Goal: Information Seeking & Learning: Understand process/instructions

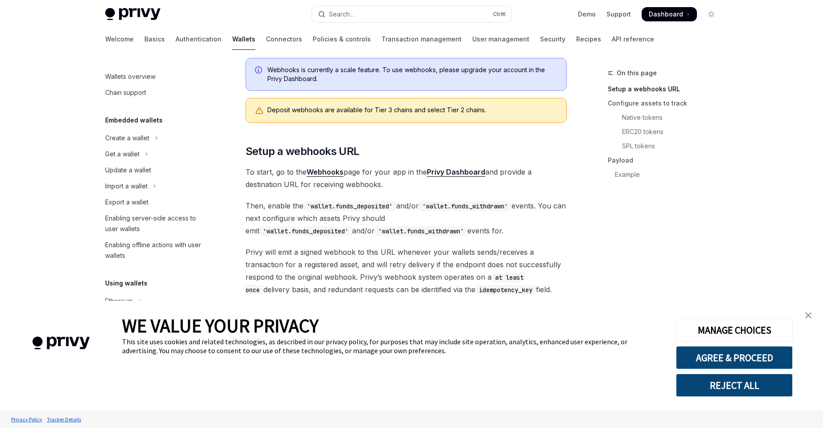
scroll to position [337, 0]
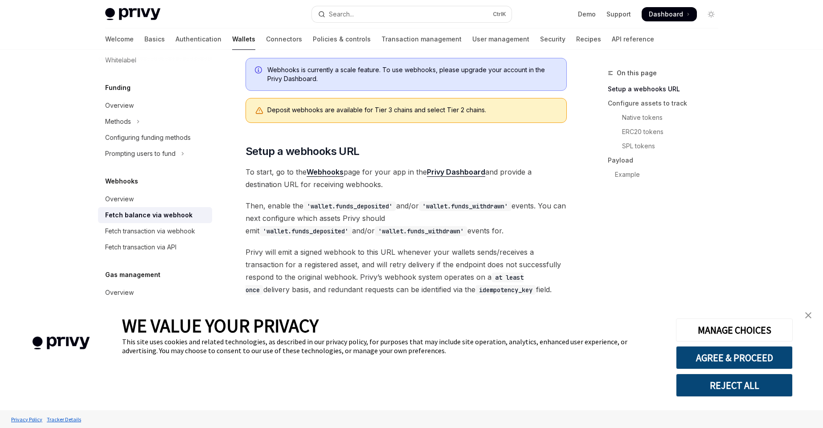
click at [151, 14] on img at bounding box center [132, 14] width 55 height 12
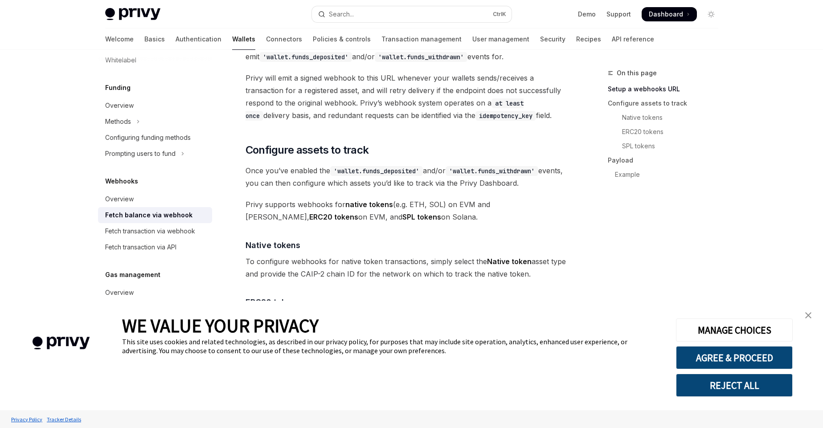
scroll to position [0, 0]
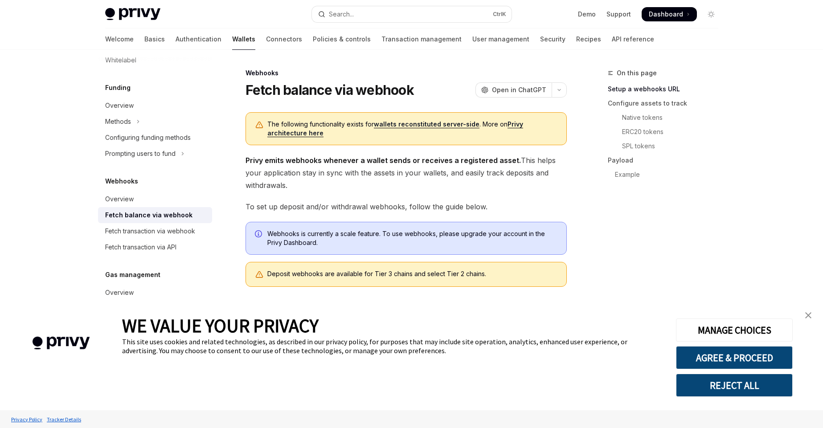
click at [390, 125] on link "wallets reconstituted server-side" at bounding box center [427, 124] width 106 height 8
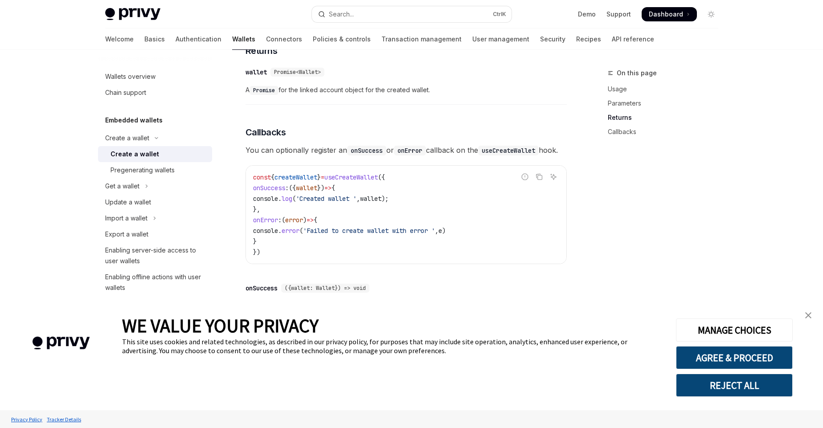
scroll to position [551, 0]
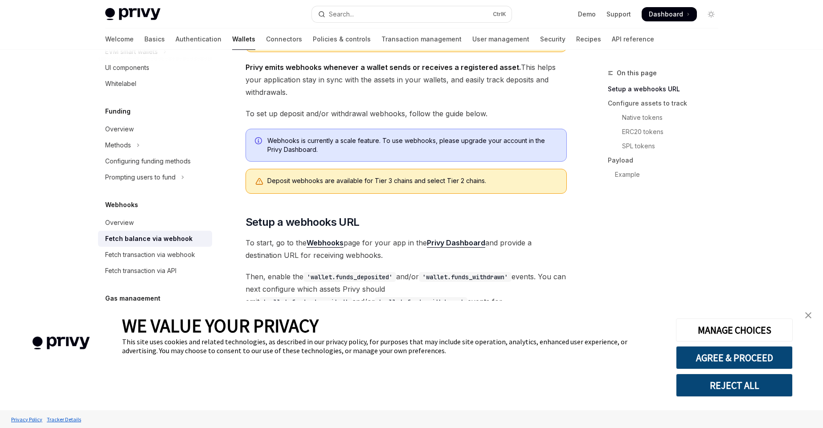
scroll to position [102, 0]
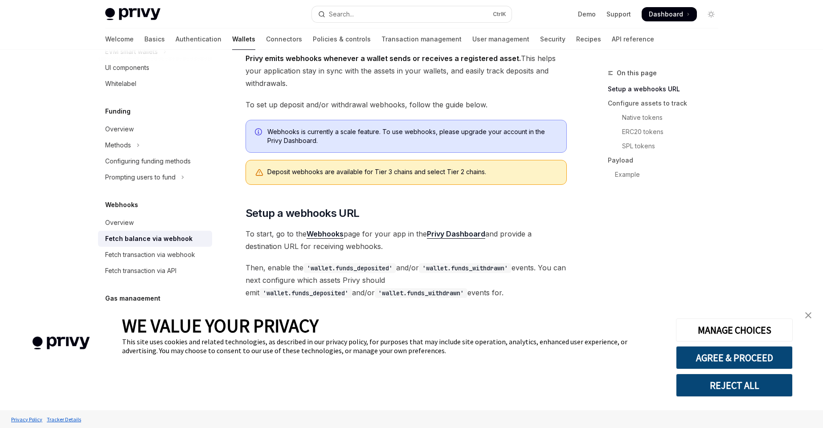
click at [330, 170] on div "Deposit webhooks are available for Tier 3 chains and select Tier 2 chains." at bounding box center [412, 172] width 290 height 10
click at [266, 175] on div "Deposit webhooks are available for Tier 3 chains and select Tier 2 chains." at bounding box center [405, 172] width 321 height 25
click at [320, 234] on strong "Webhooks" at bounding box center [324, 233] width 37 height 9
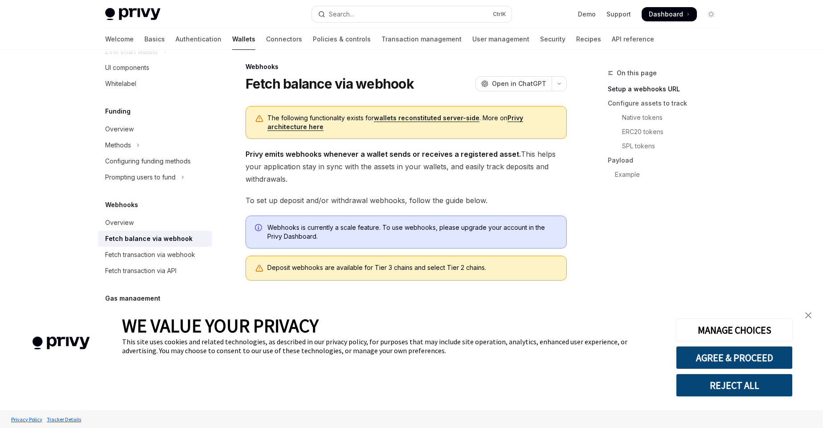
scroll to position [0, 0]
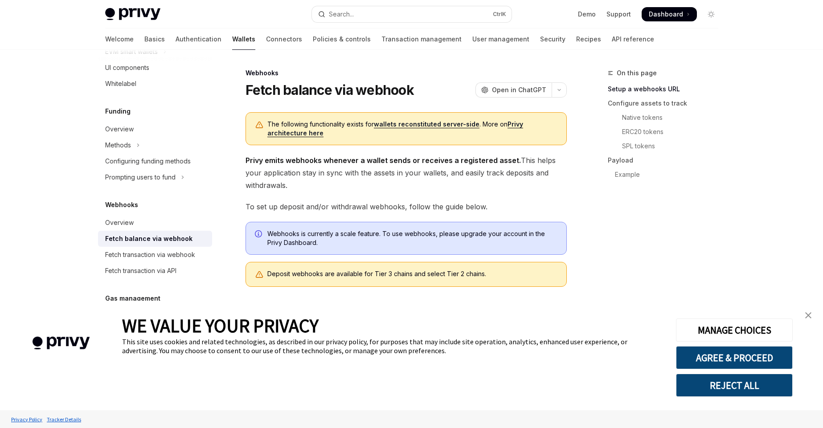
click at [444, 127] on link "wallets reconstituted server-side" at bounding box center [427, 124] width 106 height 8
click at [513, 126] on link "Privy architecture here" at bounding box center [395, 128] width 256 height 17
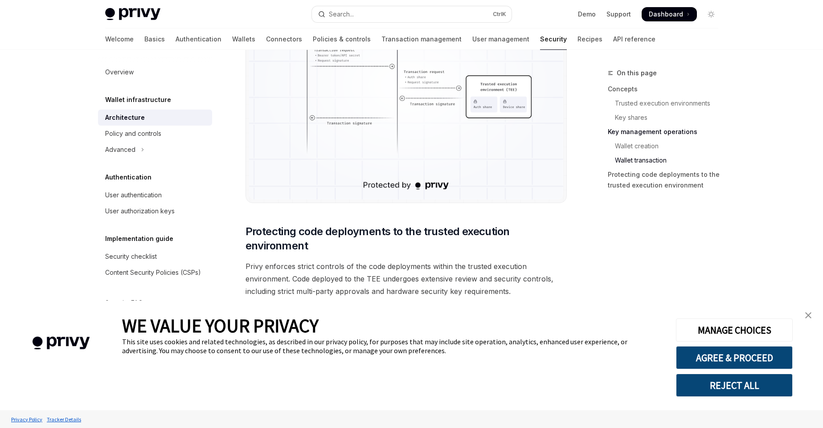
scroll to position [1829, 0]
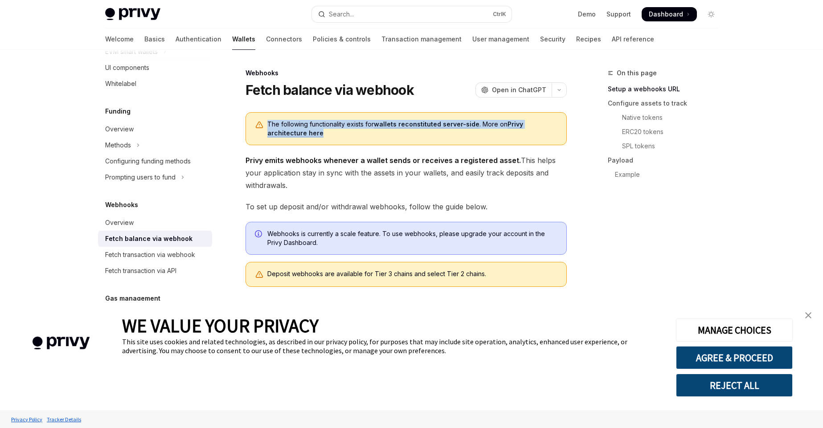
drag, startPoint x: 341, startPoint y: 137, endPoint x: 267, endPoint y: 127, distance: 74.5
click at [267, 127] on span "The following functionality exists for wallets reconstituted server-side . More…" at bounding box center [412, 129] width 290 height 18
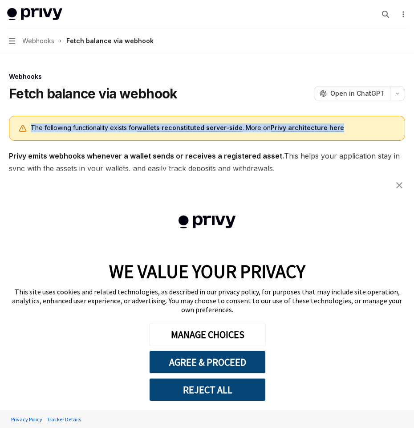
copy span "The following functionality exists for wallets reconstituted server-side . More…"
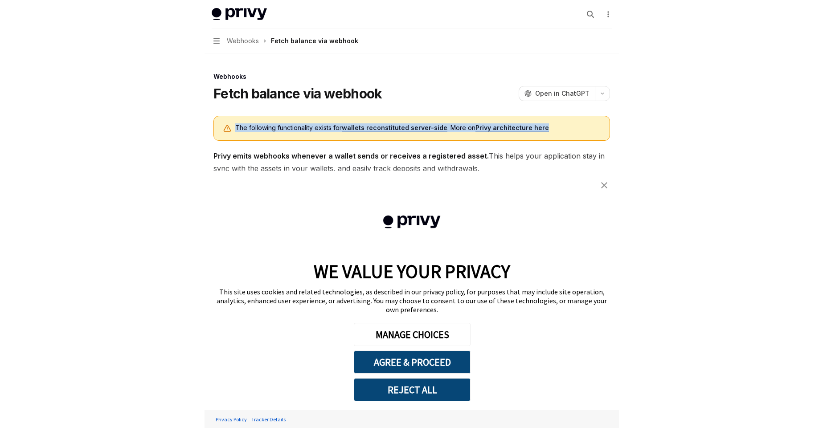
type textarea "*"
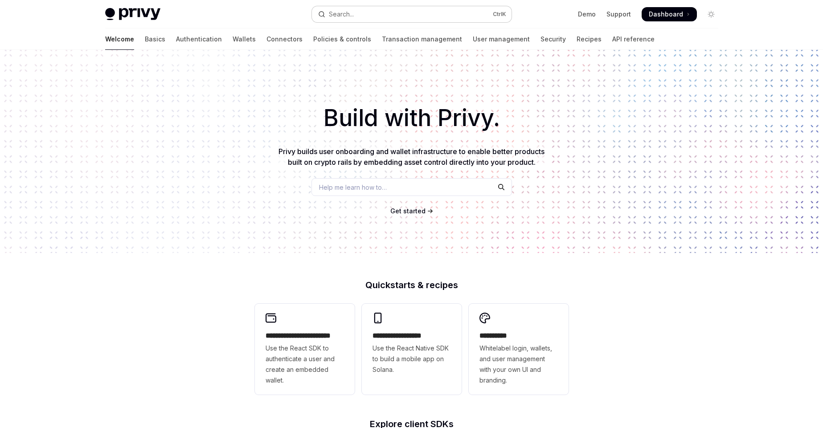
click at [407, 12] on button "Search... Ctrl K" at bounding box center [412, 14] width 200 height 16
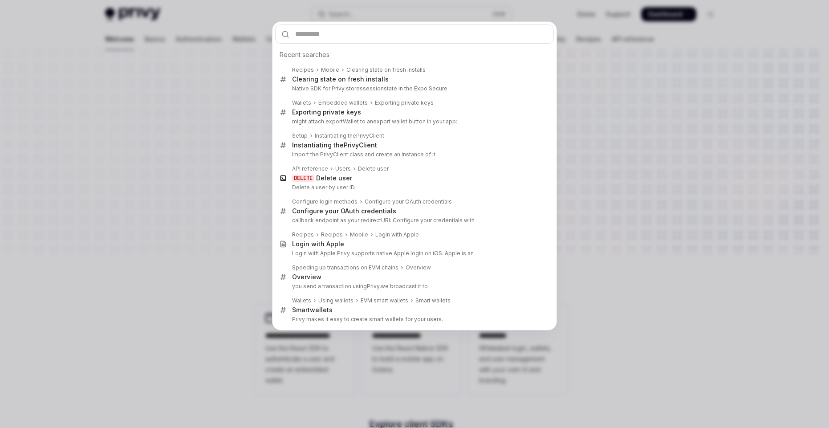
type textarea "*"
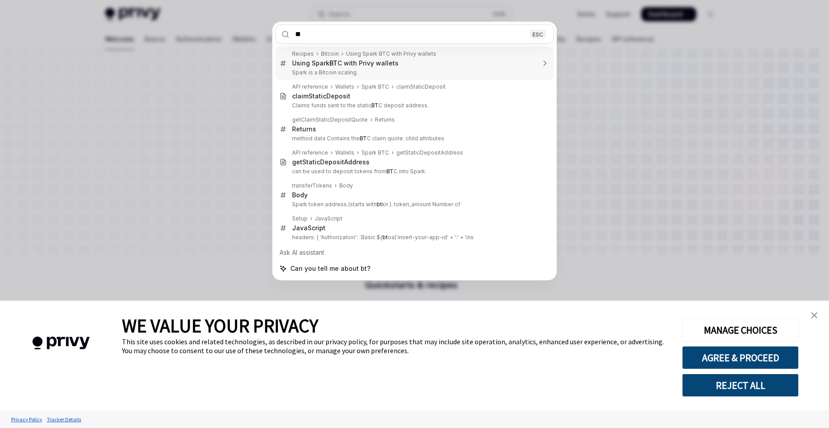
type input "***"
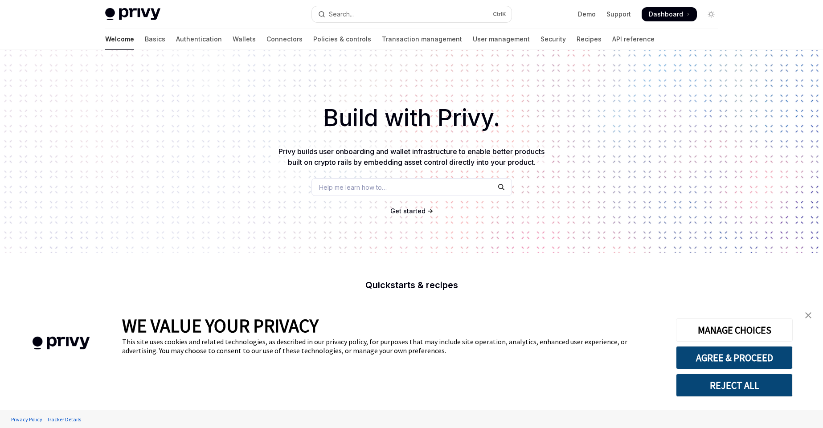
type textarea "*"
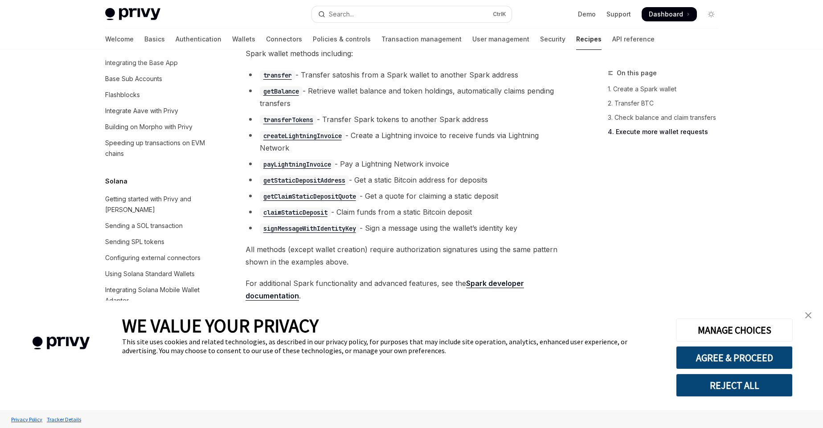
scroll to position [1785, 0]
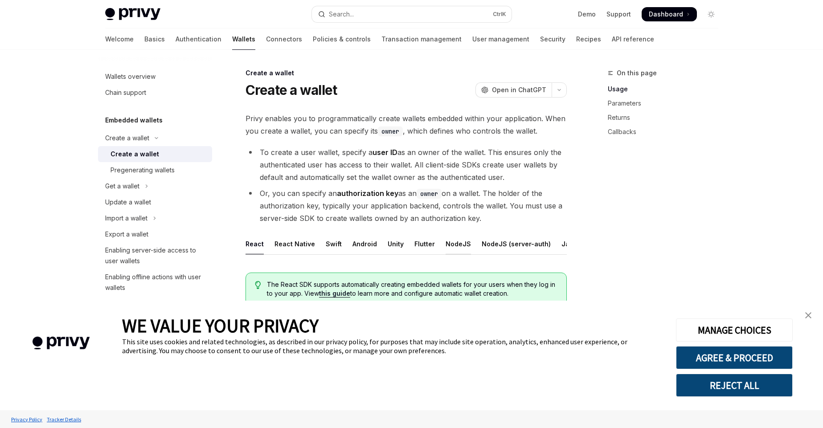
click at [453, 240] on div "NodeJS" at bounding box center [457, 243] width 25 height 21
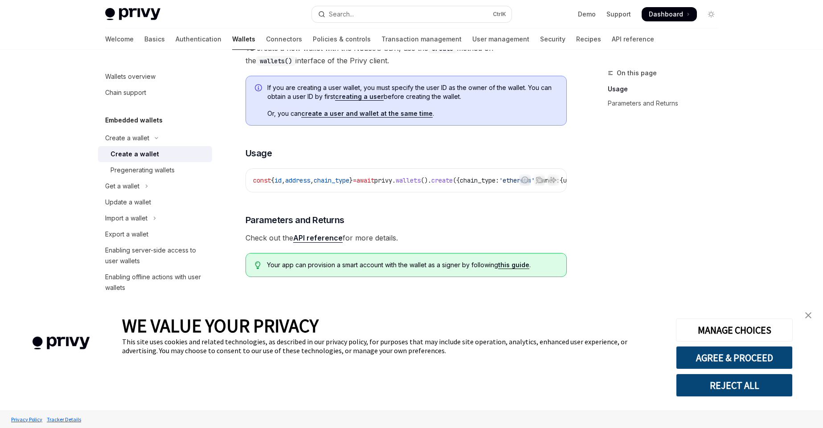
scroll to position [234, 0]
type textarea "*"
